Goal: Task Accomplishment & Management: Manage account settings

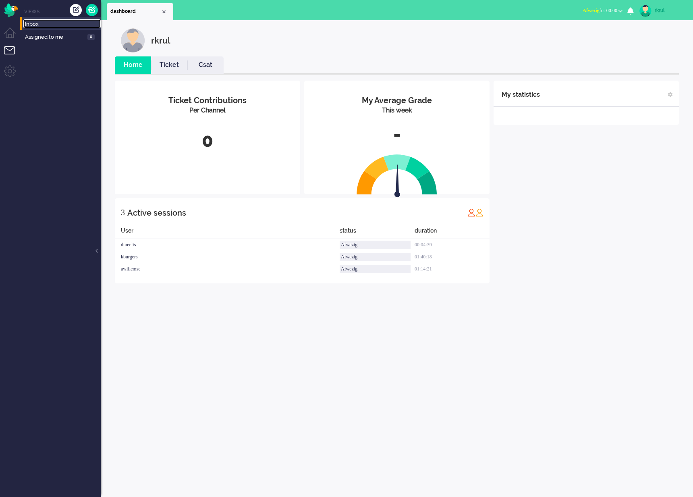
click at [35, 24] on span "Inbox" at bounding box center [63, 25] width 76 height 8
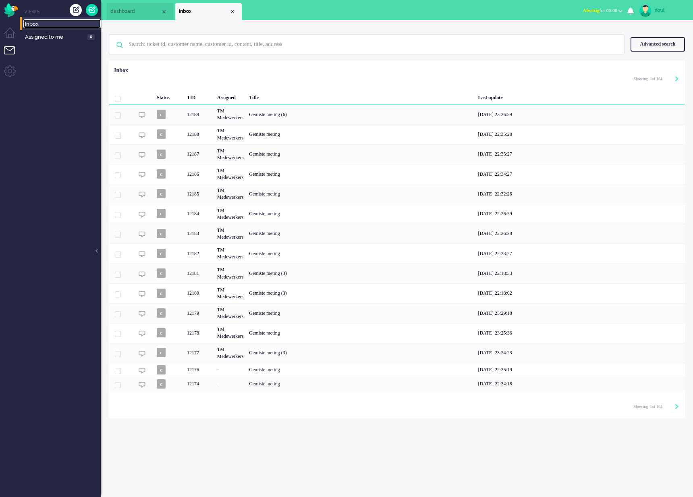
click at [154, 8] on span "dashboard" at bounding box center [135, 11] width 50 height 7
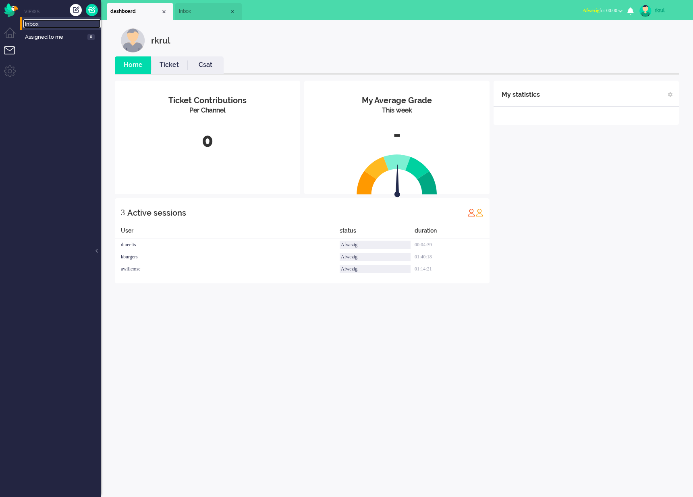
click at [197, 9] on span "Inbox" at bounding box center [204, 11] width 50 height 7
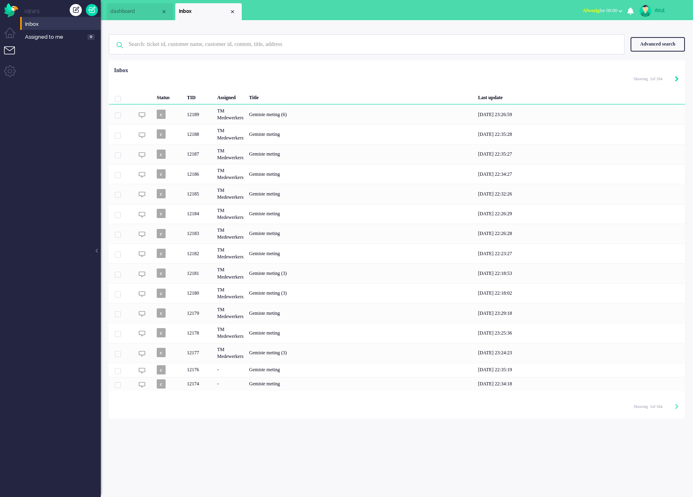
click at [675, 79] on icon "Next" at bounding box center [677, 79] width 4 height 6
type input "2"
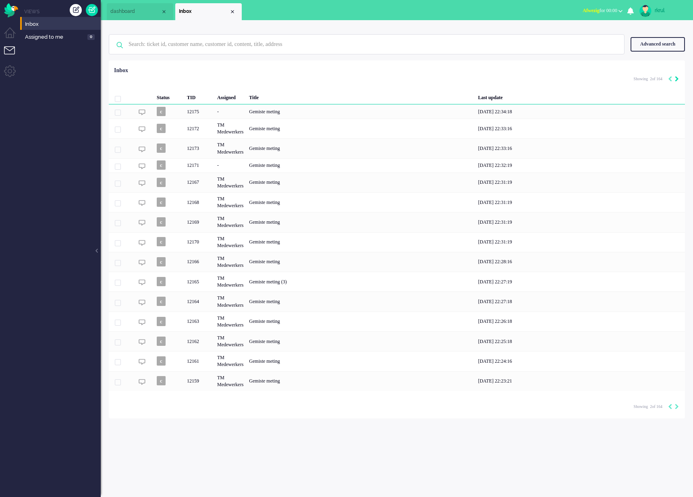
click at [678, 79] on icon "Next" at bounding box center [677, 79] width 4 height 6
type input "3"
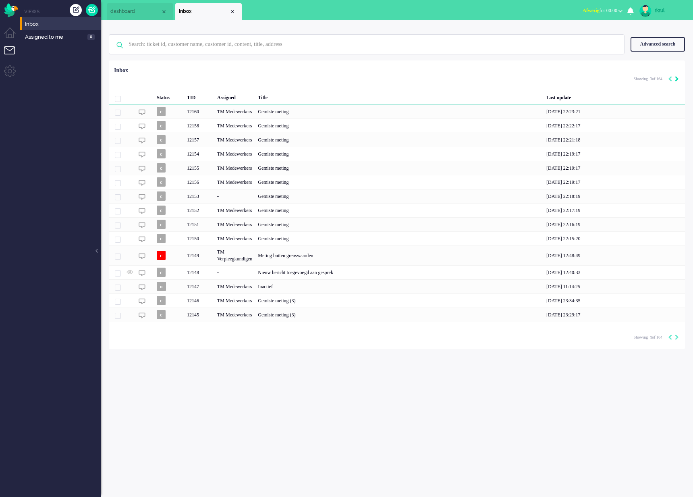
click at [675, 79] on icon "Next" at bounding box center [677, 79] width 4 height 6
type input "4"
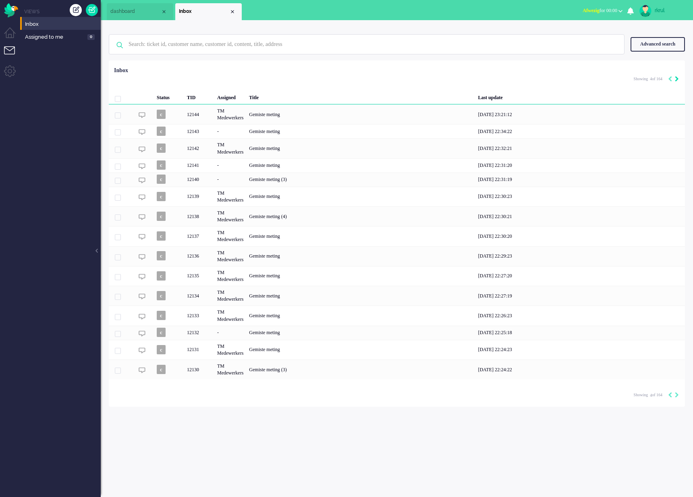
click at [677, 80] on icon "Next" at bounding box center [677, 79] width 4 height 6
type input "5"
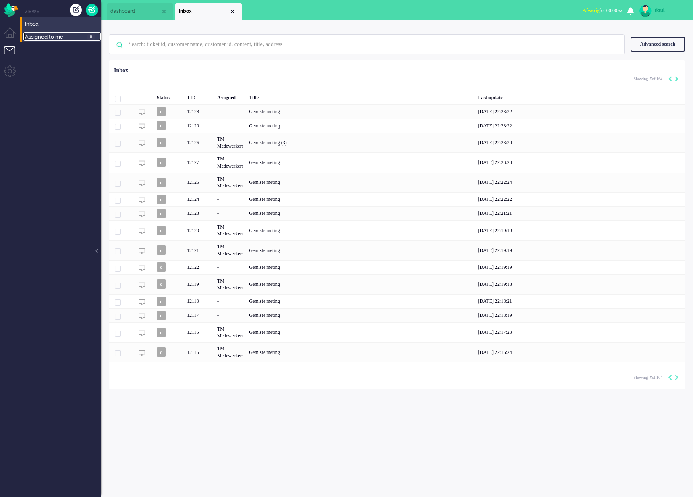
click at [39, 36] on span "Assigned to me" at bounding box center [55, 37] width 60 height 8
type input "1"
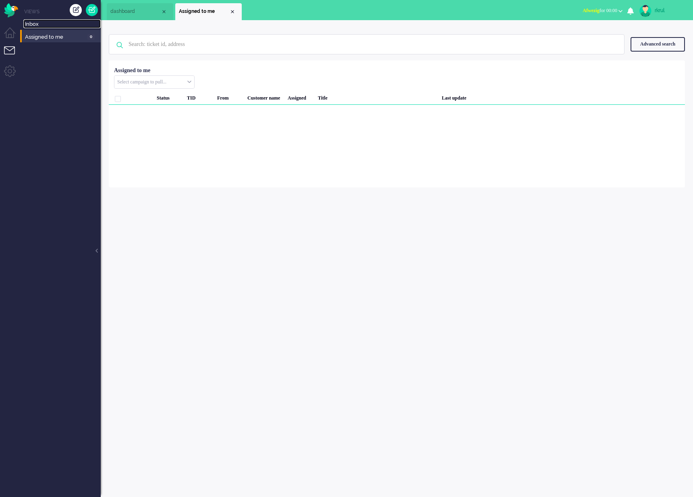
click at [151, 10] on span "dashboard" at bounding box center [135, 11] width 50 height 7
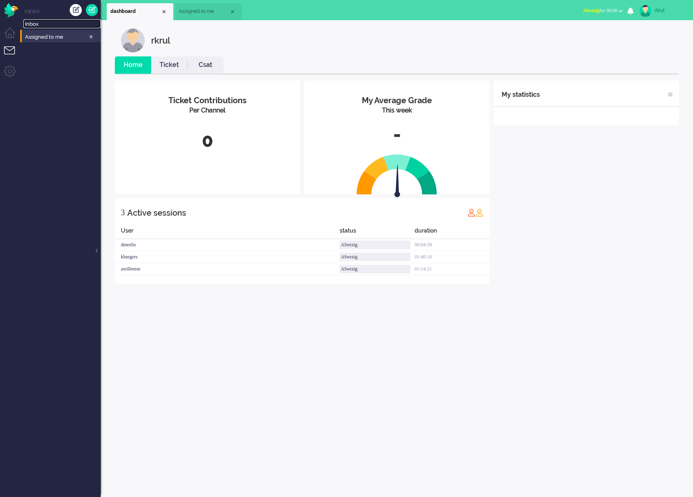
click at [151, 11] on span "dashboard" at bounding box center [135, 11] width 50 height 7
click at [179, 64] on link "Ticket" at bounding box center [169, 64] width 36 height 9
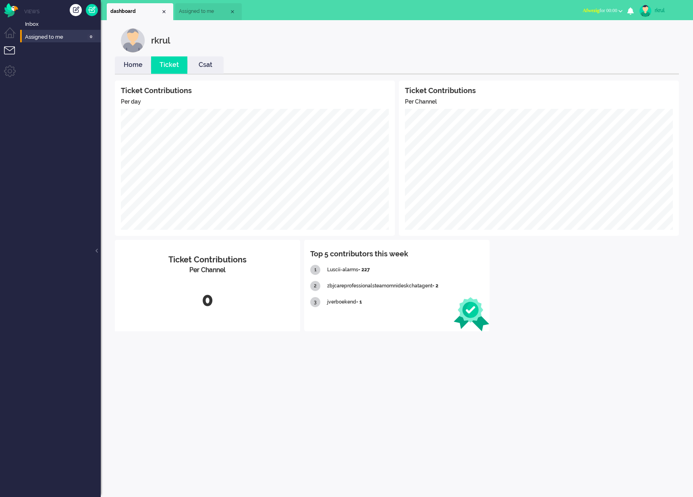
click at [136, 64] on link "Home" at bounding box center [133, 64] width 36 height 9
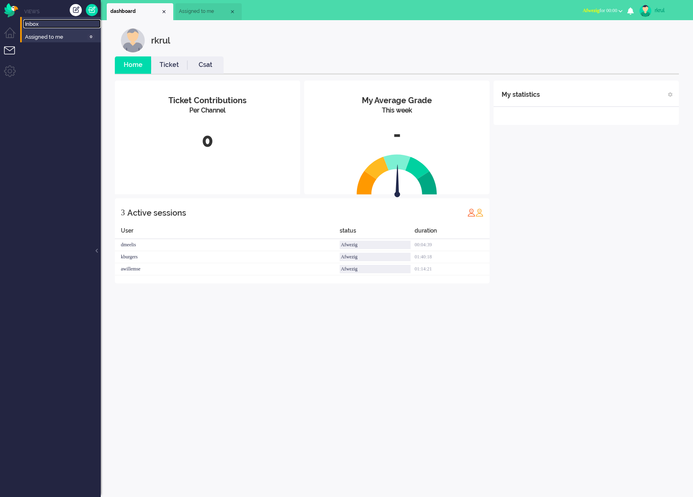
click at [29, 23] on span "Inbox" at bounding box center [63, 25] width 76 height 8
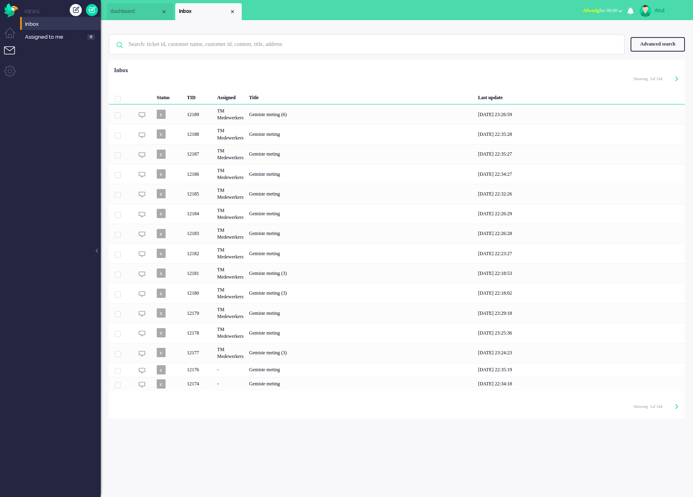
click at [659, 9] on div "rkrul" at bounding box center [670, 10] width 30 height 8
click at [384, 11] on ul "dashboard Inbox" at bounding box center [318, 10] width 423 height 20
click at [677, 78] on icon "Next" at bounding box center [677, 79] width 4 height 6
type input "2"
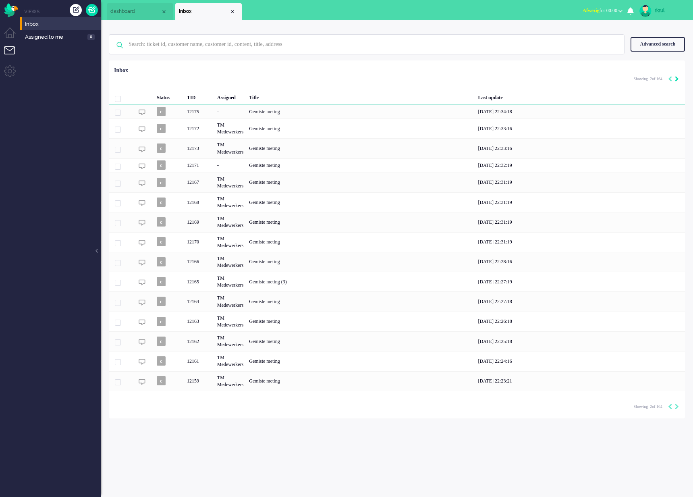
click at [677, 78] on icon "Next" at bounding box center [677, 79] width 4 height 6
type input "3"
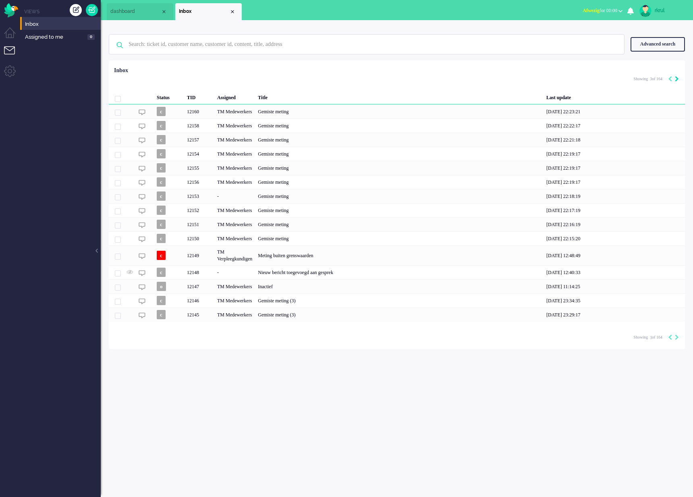
click at [678, 78] on icon "Next" at bounding box center [677, 79] width 4 height 6
type input "4"
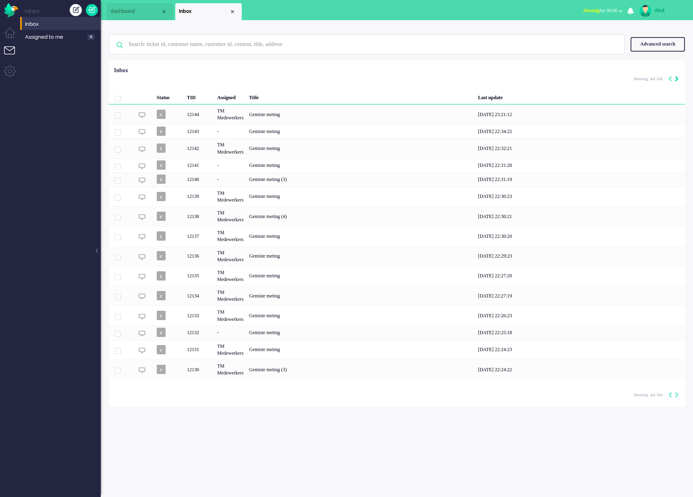
click at [678, 78] on icon "Next" at bounding box center [677, 79] width 4 height 6
type input "5"
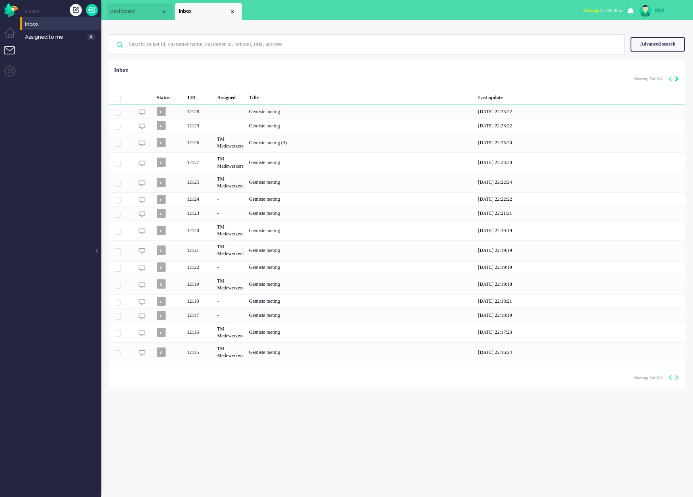
click at [678, 78] on icon "Next" at bounding box center [677, 79] width 4 height 6
type input "6"
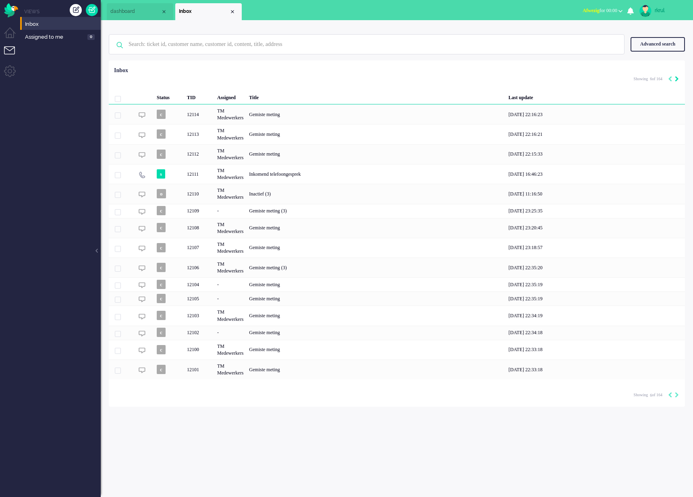
click at [678, 78] on icon "Next" at bounding box center [677, 79] width 4 height 6
type input "7"
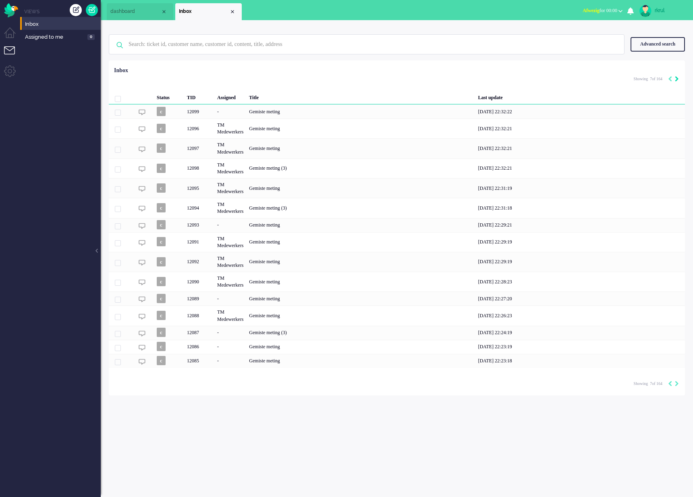
click at [678, 78] on icon "Next" at bounding box center [677, 79] width 4 height 6
type input "8"
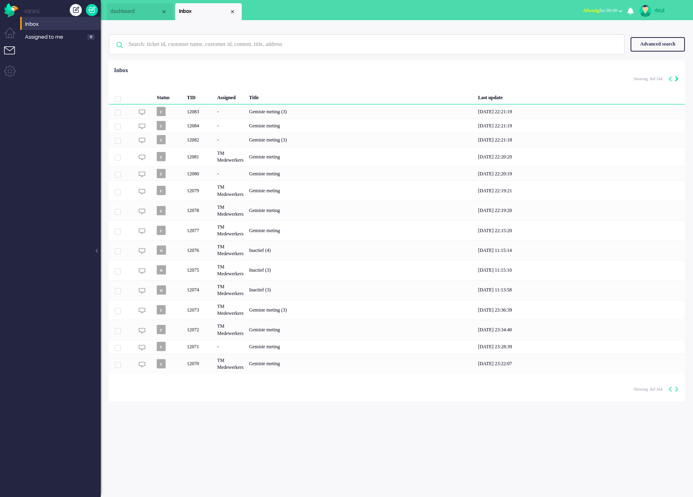
click at [678, 78] on icon "Next" at bounding box center [677, 79] width 4 height 6
type input "9"
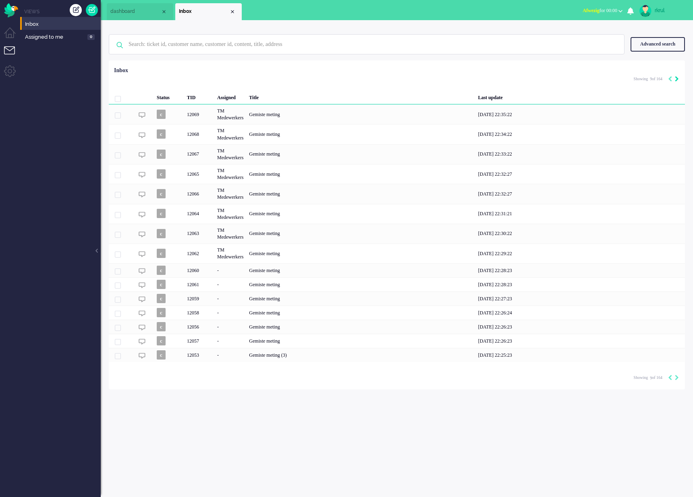
click at [678, 78] on icon "Next" at bounding box center [677, 79] width 4 height 6
type input "10"
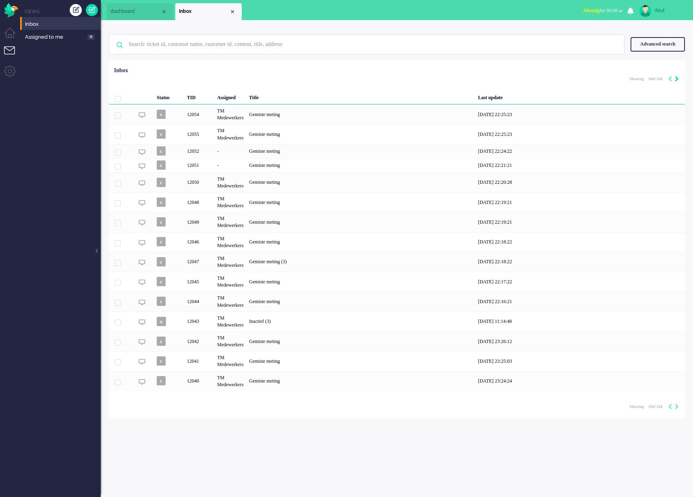
click at [678, 78] on icon "Next" at bounding box center [677, 79] width 4 height 6
type input "11"
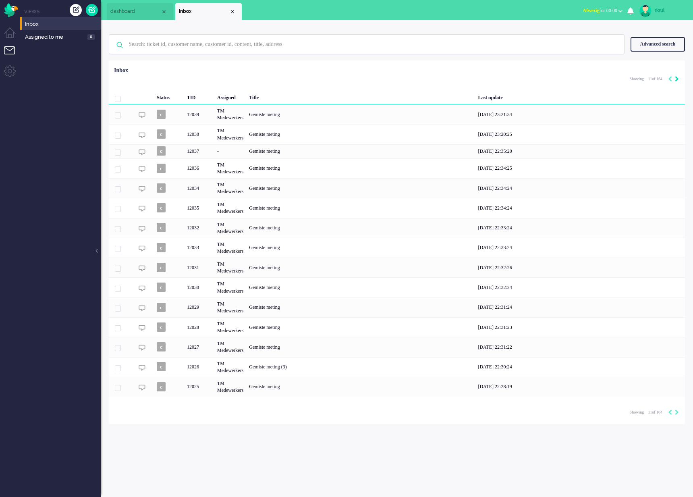
click at [678, 78] on icon "Next" at bounding box center [677, 79] width 4 height 6
type input "12"
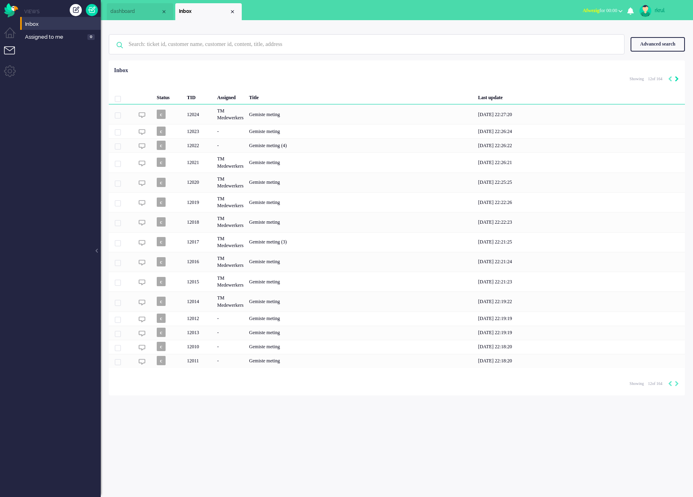
click at [678, 78] on icon "Next" at bounding box center [677, 79] width 4 height 6
type input "13"
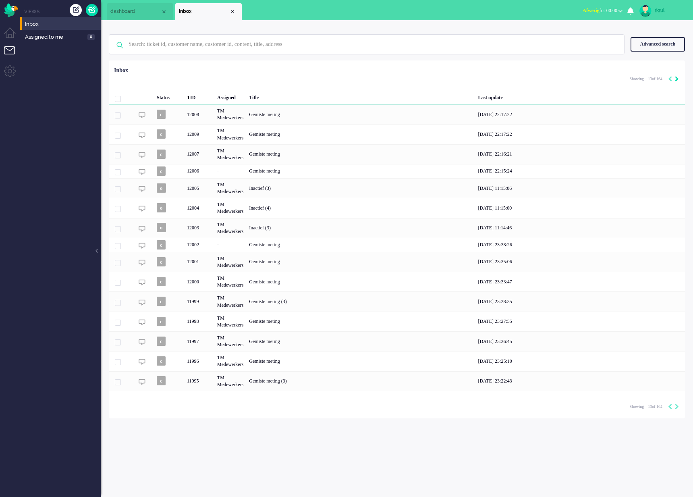
click at [678, 78] on icon "Next" at bounding box center [677, 79] width 4 height 6
type input "14"
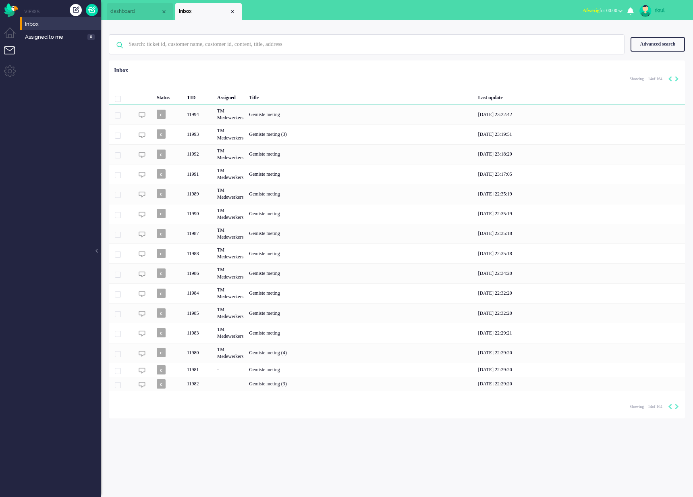
click at [665, 80] on div "Showing 14 of 164" at bounding box center [654, 79] width 49 height 12
click at [668, 79] on icon "Previous" at bounding box center [670, 79] width 4 height 6
type input "13"
click at [669, 79] on icon "Previous" at bounding box center [670, 79] width 4 height 6
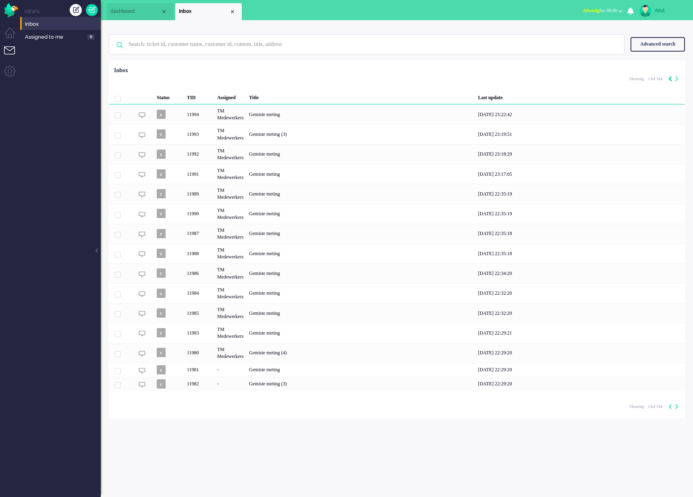
type input "12"
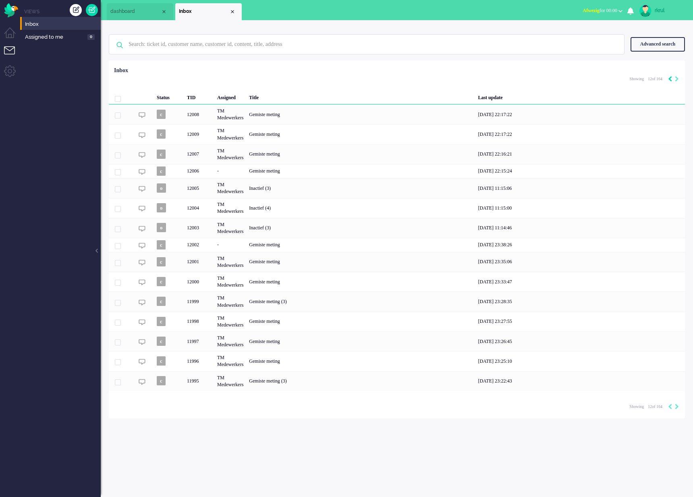
click at [669, 79] on icon "Previous" at bounding box center [670, 79] width 4 height 6
type input "11"
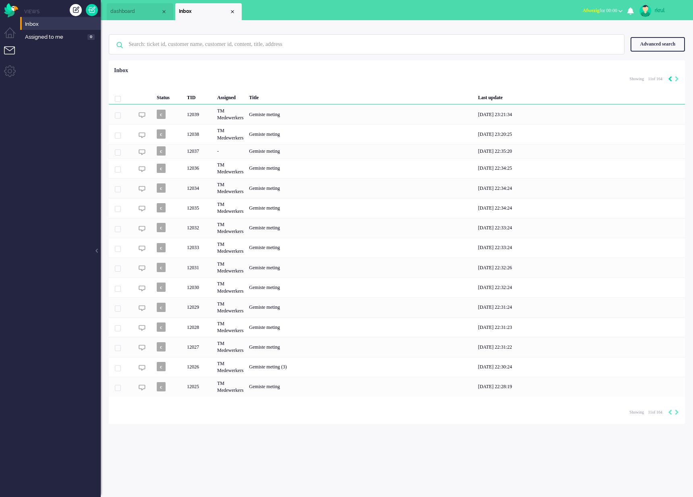
click at [669, 79] on icon "Previous" at bounding box center [670, 79] width 4 height 6
type input "10"
click at [669, 79] on icon "Previous" at bounding box center [670, 79] width 4 height 6
type input "9"
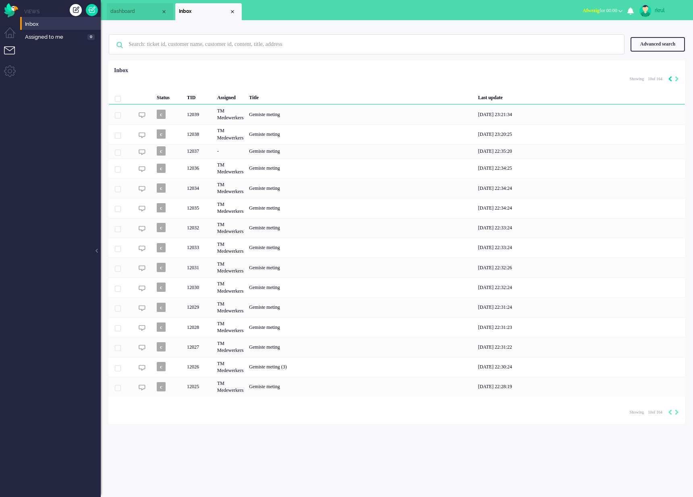
type input "9"
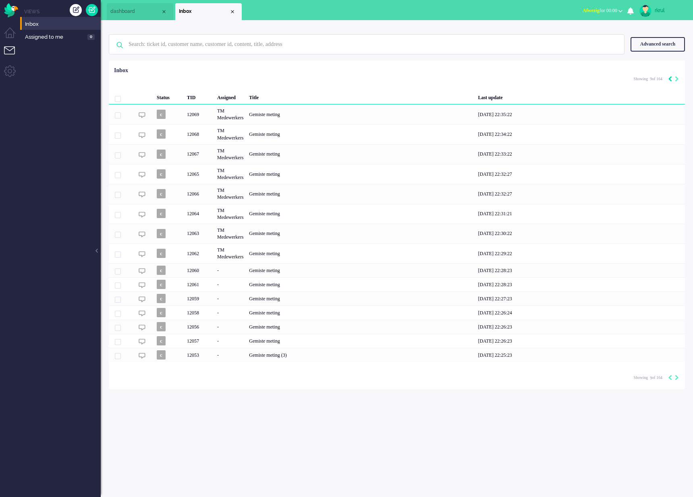
click at [669, 79] on icon "Previous" at bounding box center [670, 79] width 4 height 6
type input "8"
click at [669, 79] on icon "Previous" at bounding box center [670, 79] width 4 height 6
type input "7"
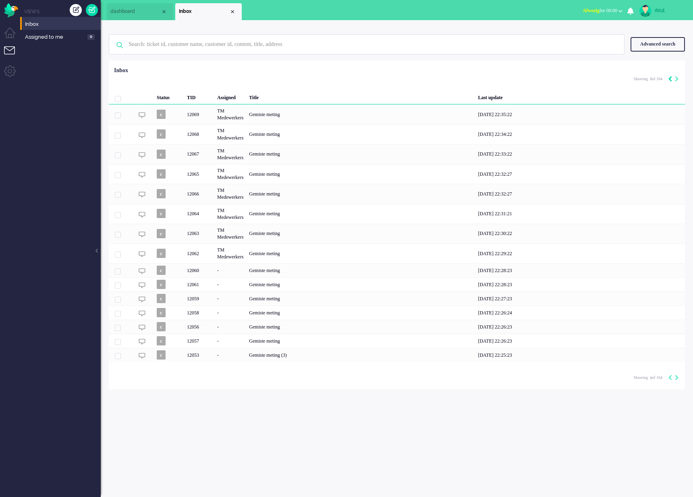
type input "7"
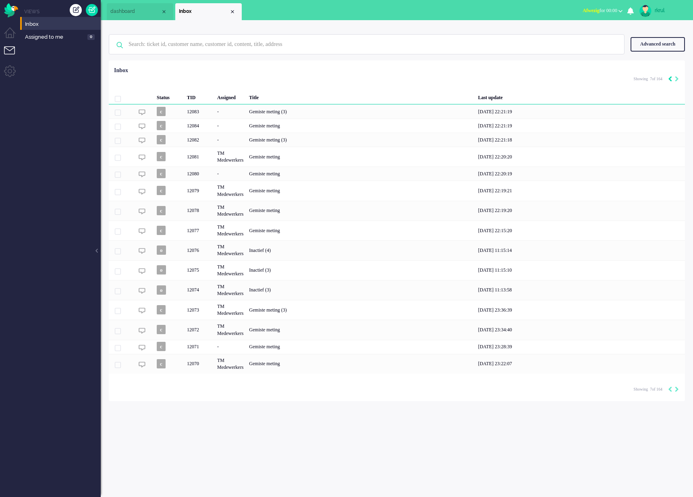
click at [669, 79] on icon "Previous" at bounding box center [670, 79] width 4 height 6
type input "6"
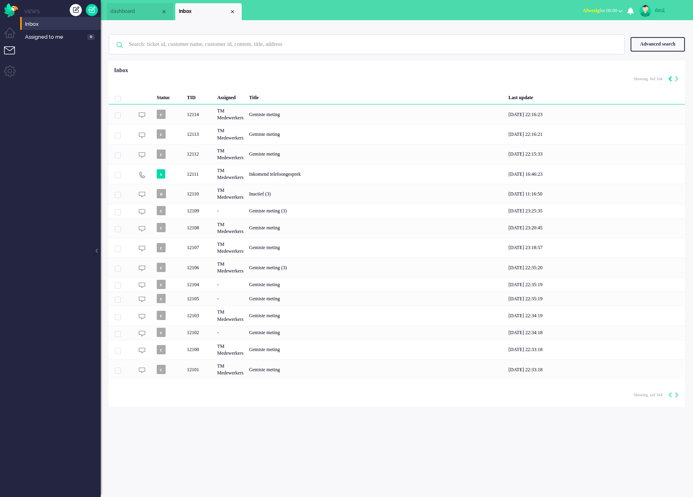
click at [669, 79] on icon "Previous" at bounding box center [670, 79] width 4 height 6
type input "5"
click at [669, 79] on icon "Previous" at bounding box center [670, 79] width 4 height 6
type input "4"
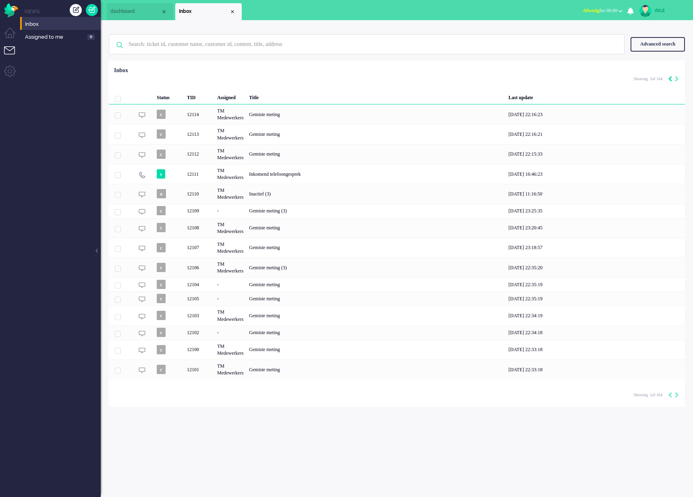
type input "4"
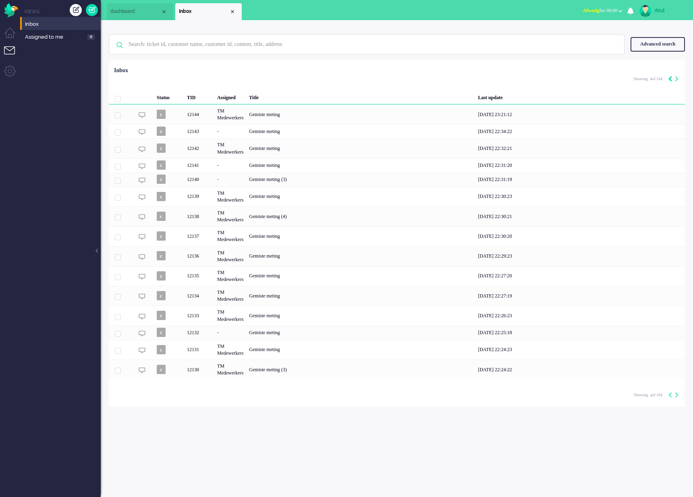
click at [669, 79] on icon "Previous" at bounding box center [670, 79] width 4 height 6
type input "3"
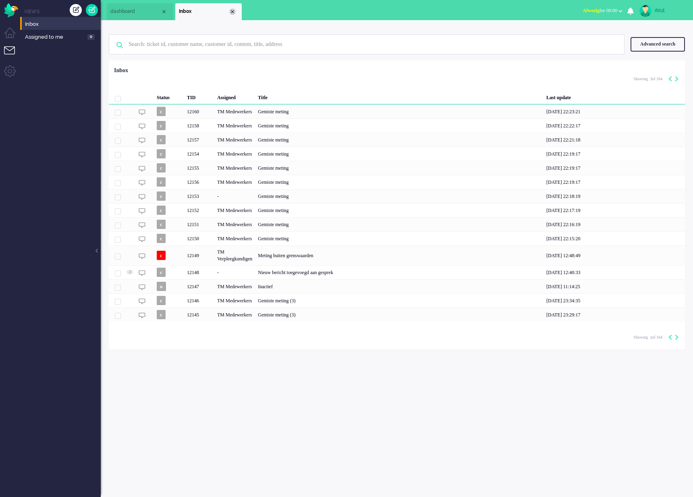
click at [233, 12] on div "Close tab" at bounding box center [232, 11] width 6 height 6
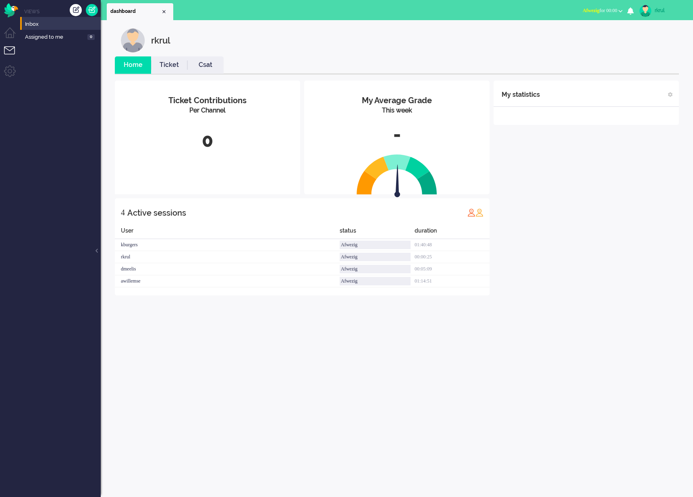
click at [243, 13] on ul "dashboard" at bounding box center [318, 10] width 423 height 20
click at [584, 266] on div "My statistics + Add statistics Talking time (average day) Wrap-up time (average…" at bounding box center [586, 188] width 185 height 215
click at [166, 63] on link "Ticket" at bounding box center [169, 64] width 36 height 9
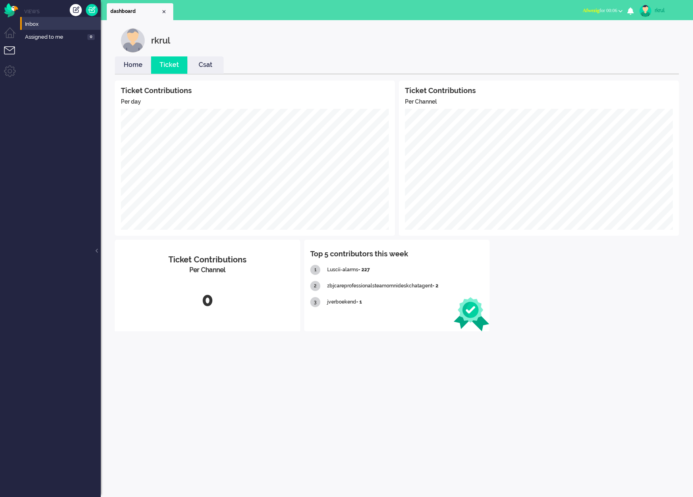
click at [143, 68] on link "Home" at bounding box center [133, 64] width 36 height 9
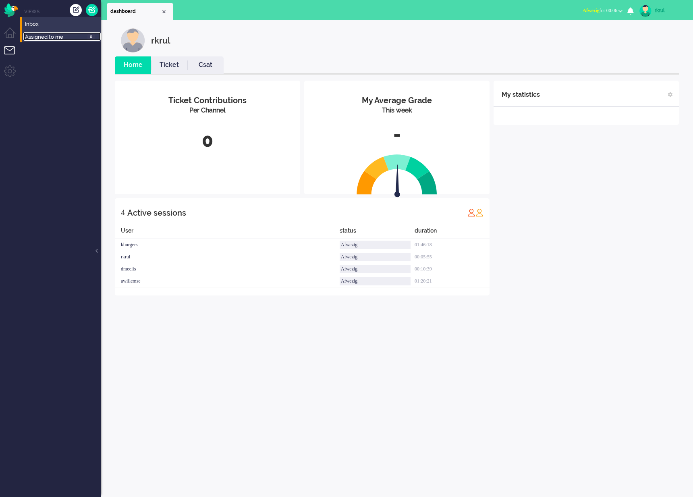
click at [47, 39] on span "Assigned to me" at bounding box center [55, 37] width 60 height 8
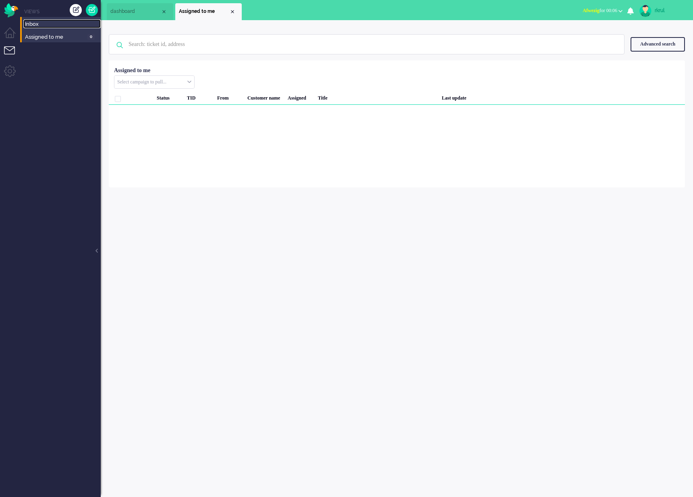
click at [46, 24] on span "Inbox" at bounding box center [63, 25] width 76 height 8
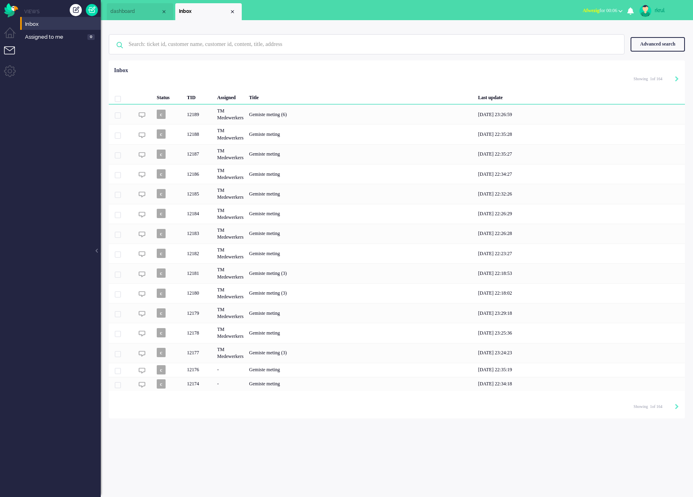
click at [238, 71] on div "Status TID Assigned Title Last update c 12189 TM Medewerkers Gemiste meting (6)…" at bounding box center [397, 227] width 576 height 328
